Goal: Task Accomplishment & Management: Use online tool/utility

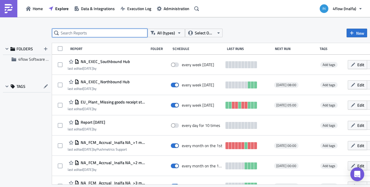
click at [110, 31] on input "text" at bounding box center [99, 33] width 95 height 9
type input "idm"
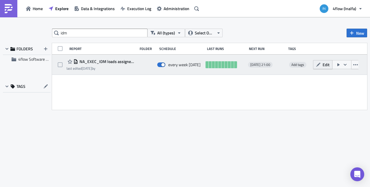
click at [319, 66] on icon "button" at bounding box center [318, 64] width 5 height 5
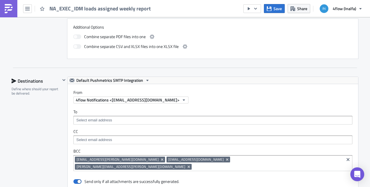
scroll to position [333, 0]
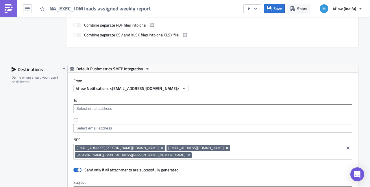
click at [225, 146] on icon "Remove Tag" at bounding box center [227, 148] width 5 height 5
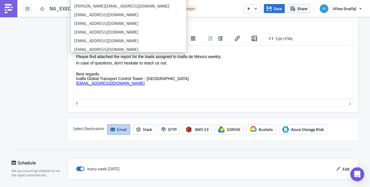
scroll to position [518, 0]
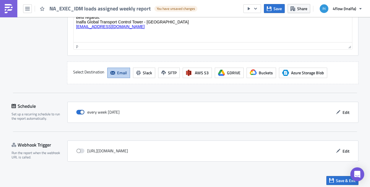
scroll to position [569, 0]
click at [332, 179] on button "Save & Exit" at bounding box center [342, 180] width 32 height 9
